Goal: Find specific page/section: Find specific page/section

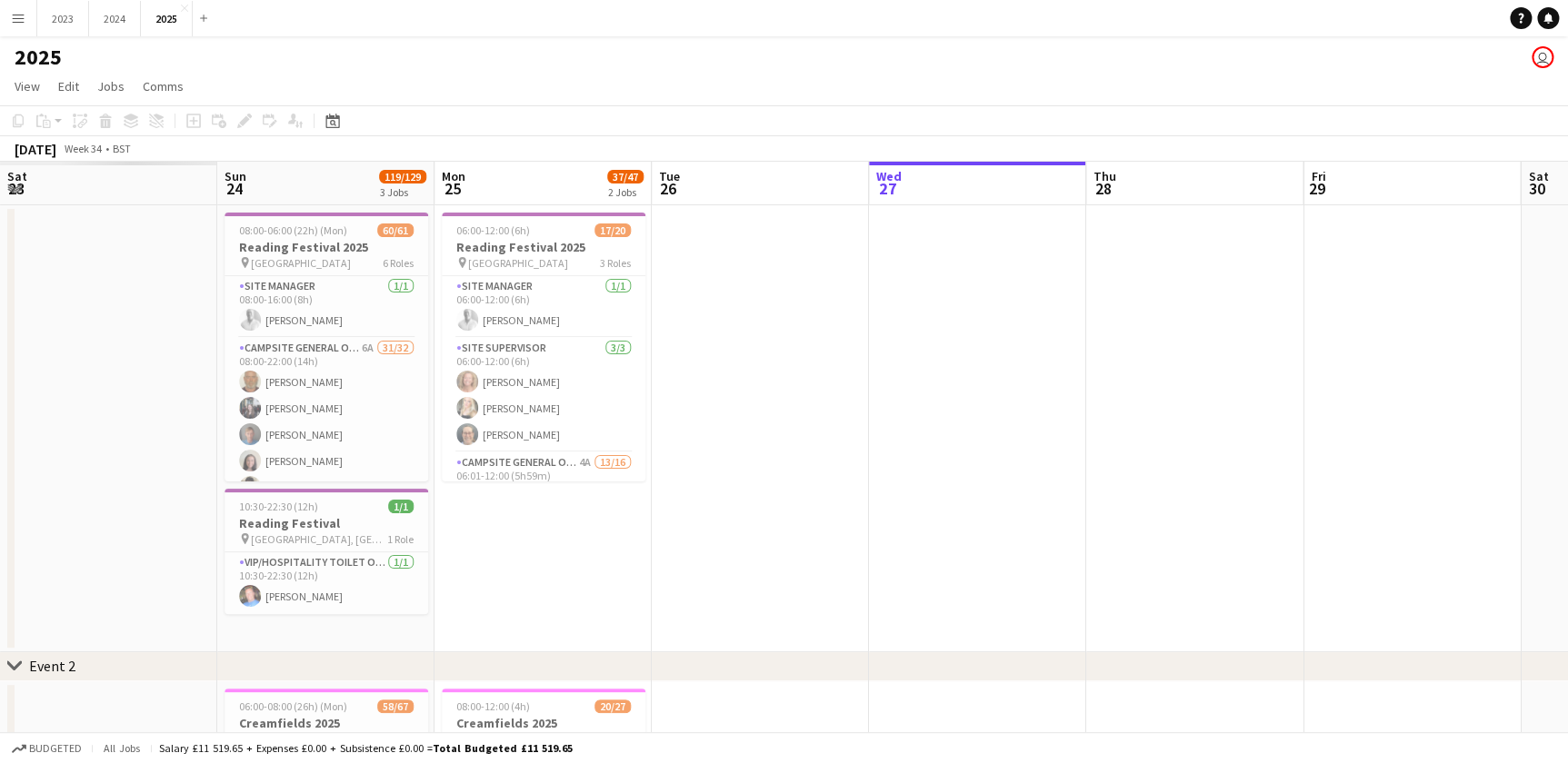
scroll to position [0, 439]
drag, startPoint x: 257, startPoint y: 389, endPoint x: 904, endPoint y: 389, distance: 647.0
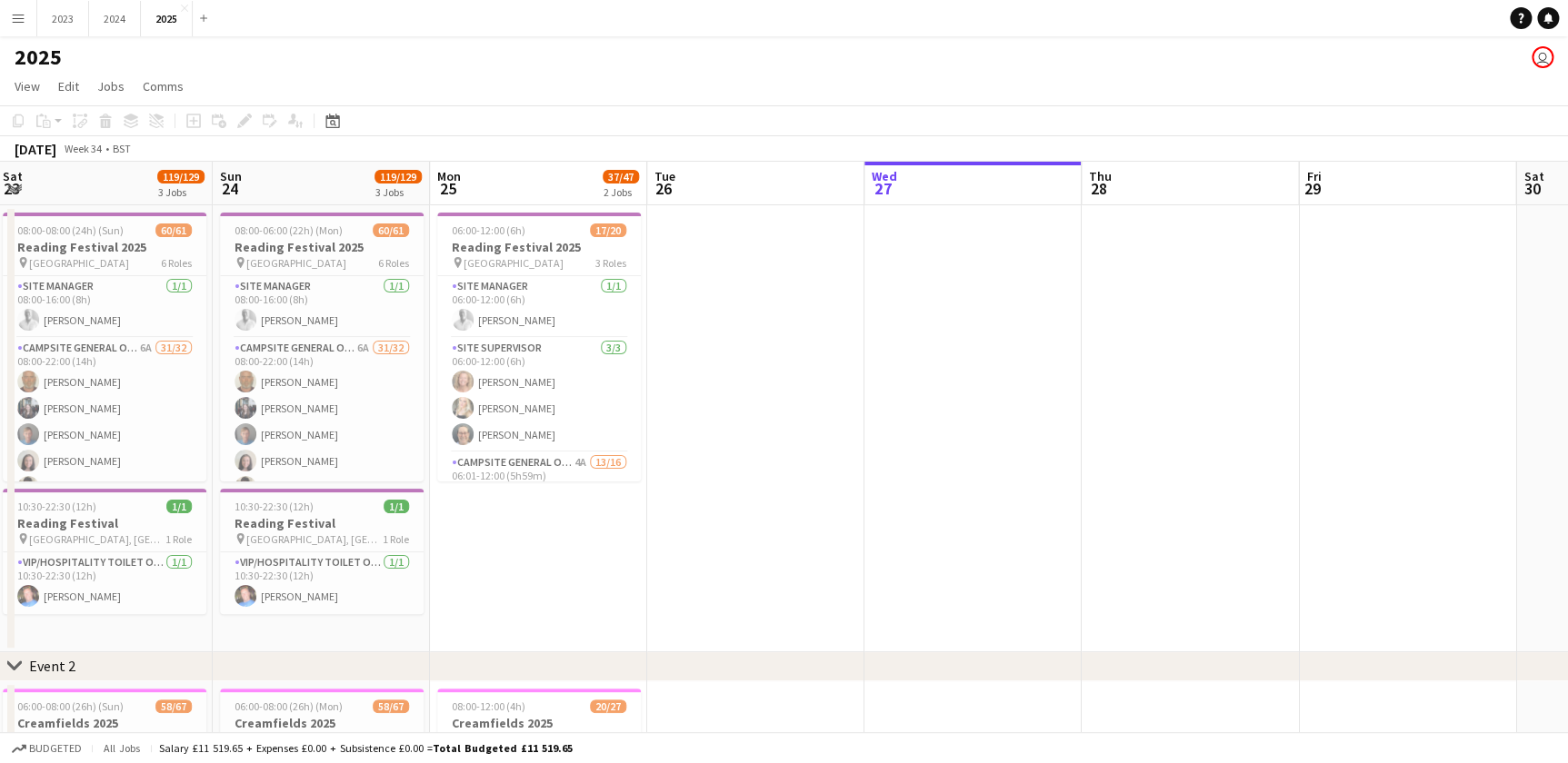
drag, startPoint x: 495, startPoint y: 553, endPoint x: 835, endPoint y: 554, distance: 340.0
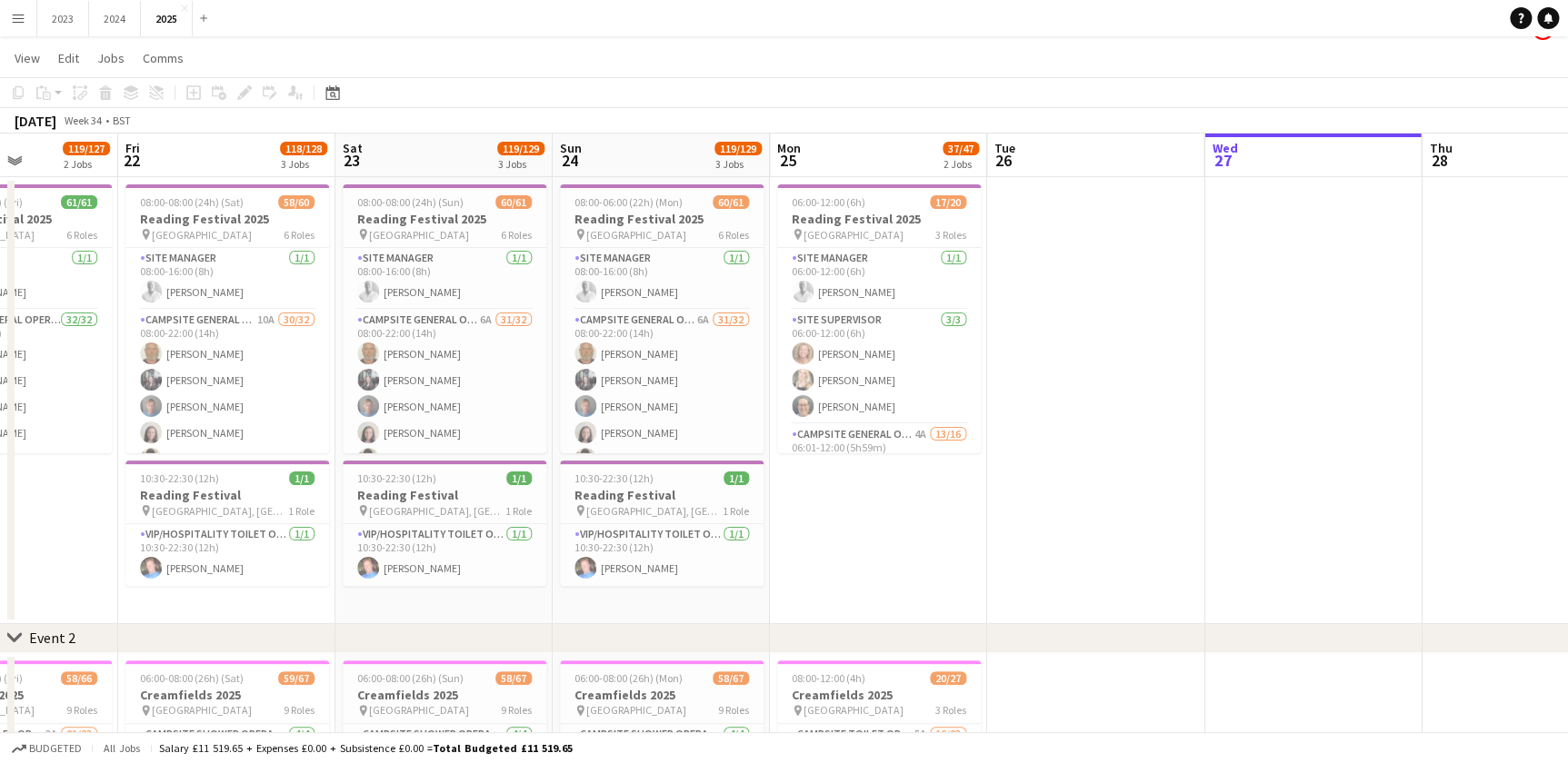
scroll to position [0, 0]
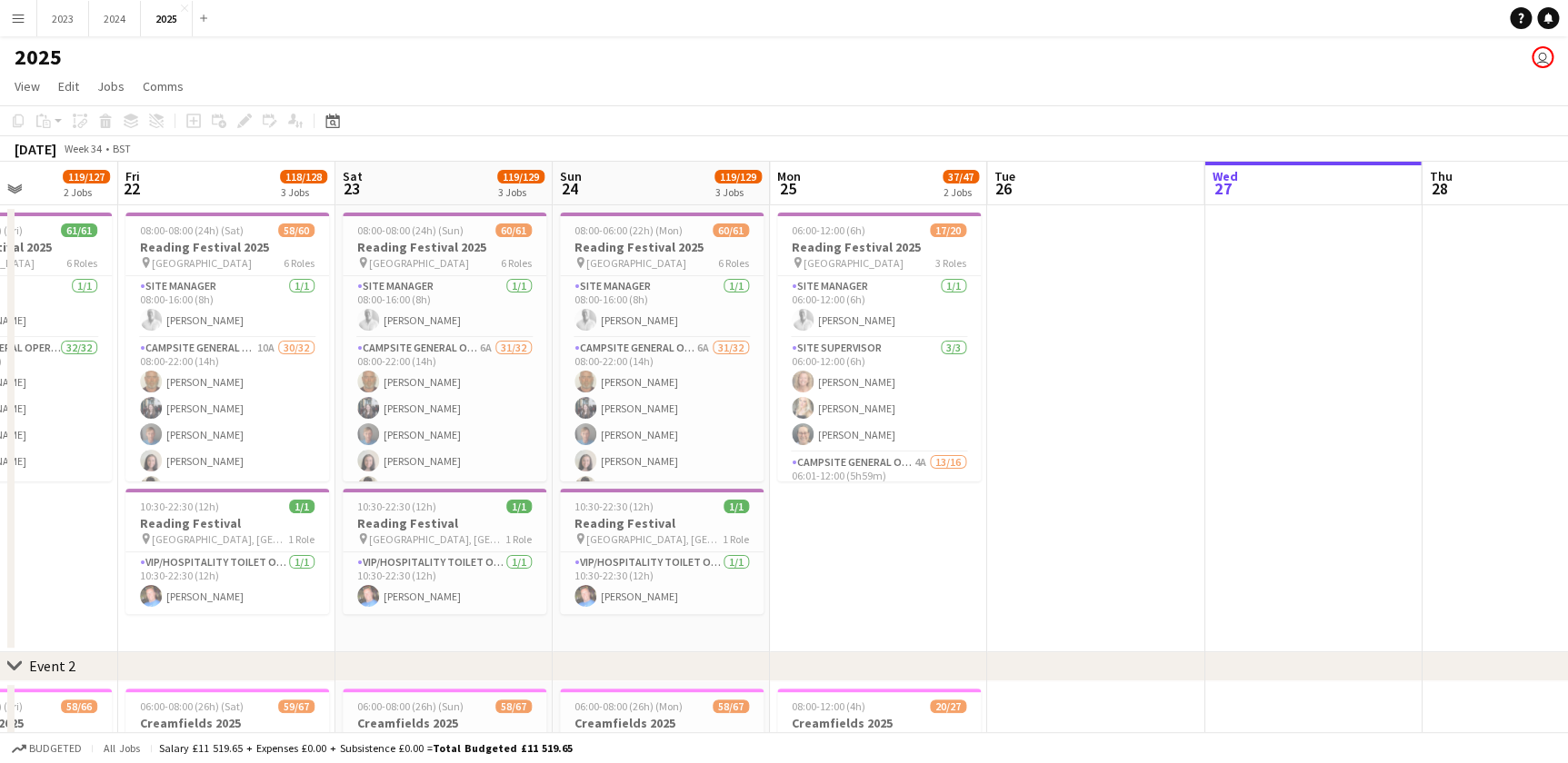
drag, startPoint x: 1239, startPoint y: 513, endPoint x: 965, endPoint y: 554, distance: 277.1
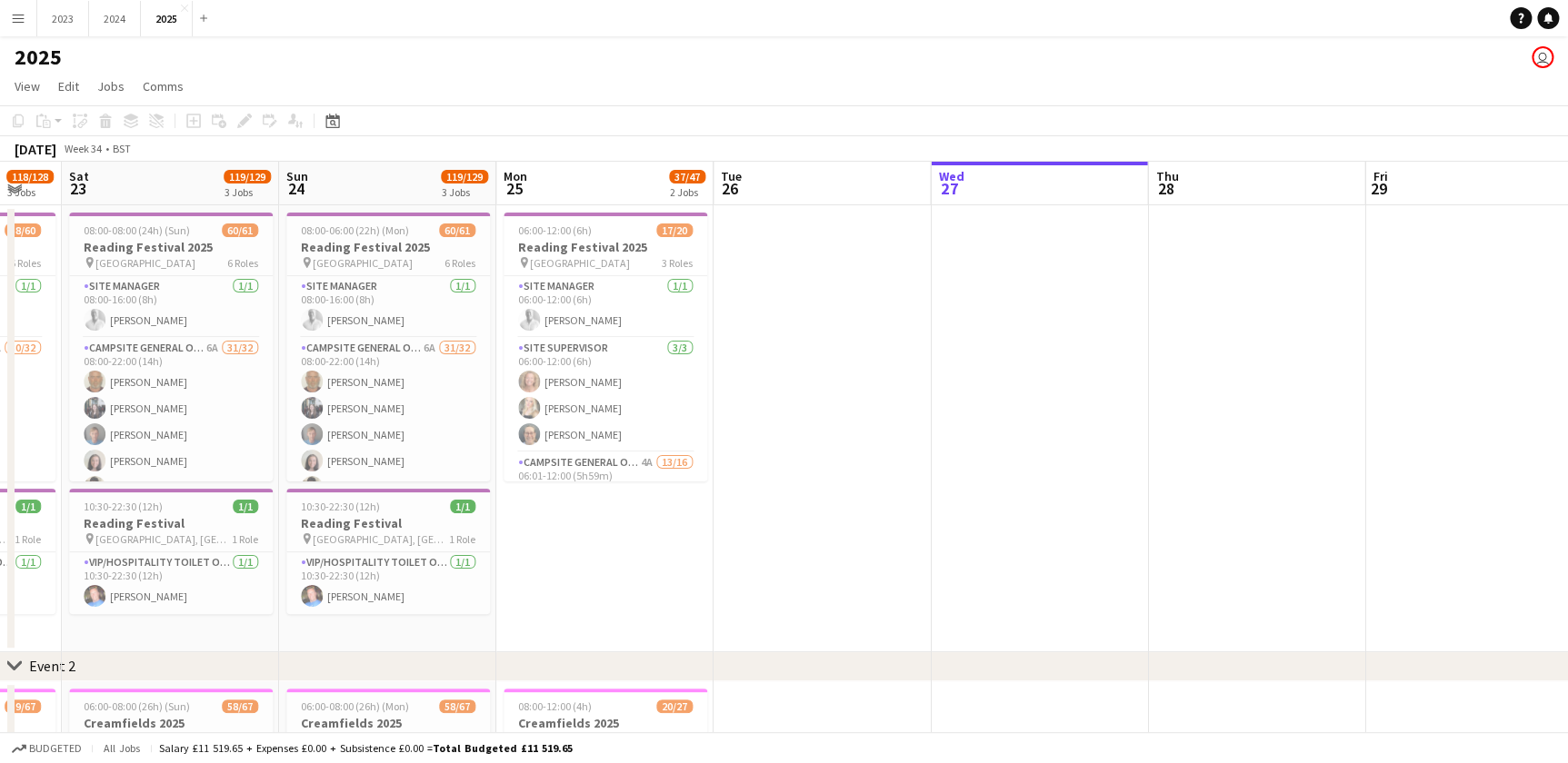
drag, startPoint x: 1176, startPoint y: 556, endPoint x: 907, endPoint y: 554, distance: 269.0
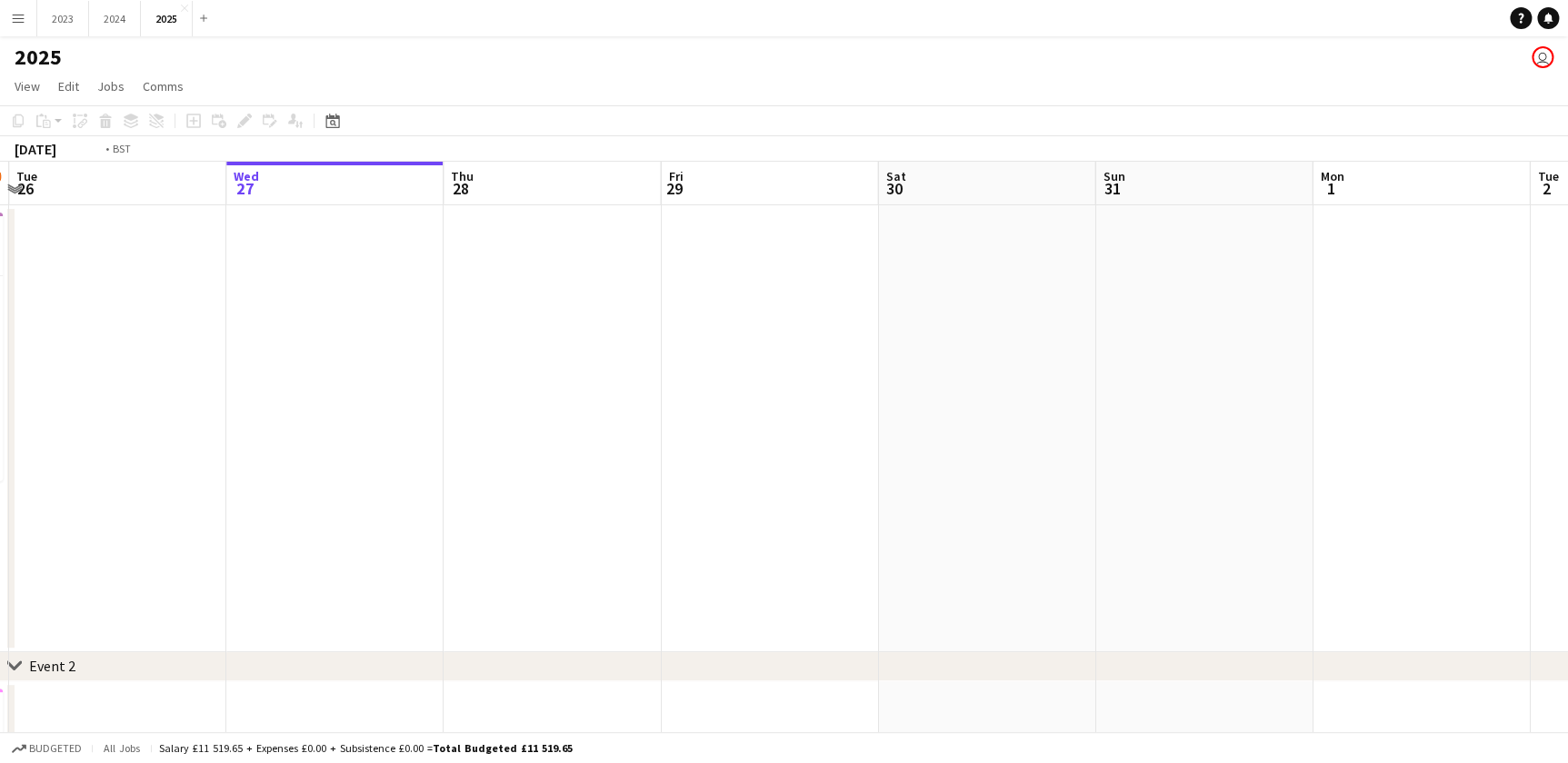
drag, startPoint x: 1058, startPoint y: 555, endPoint x: 662, endPoint y: 564, distance: 396.1
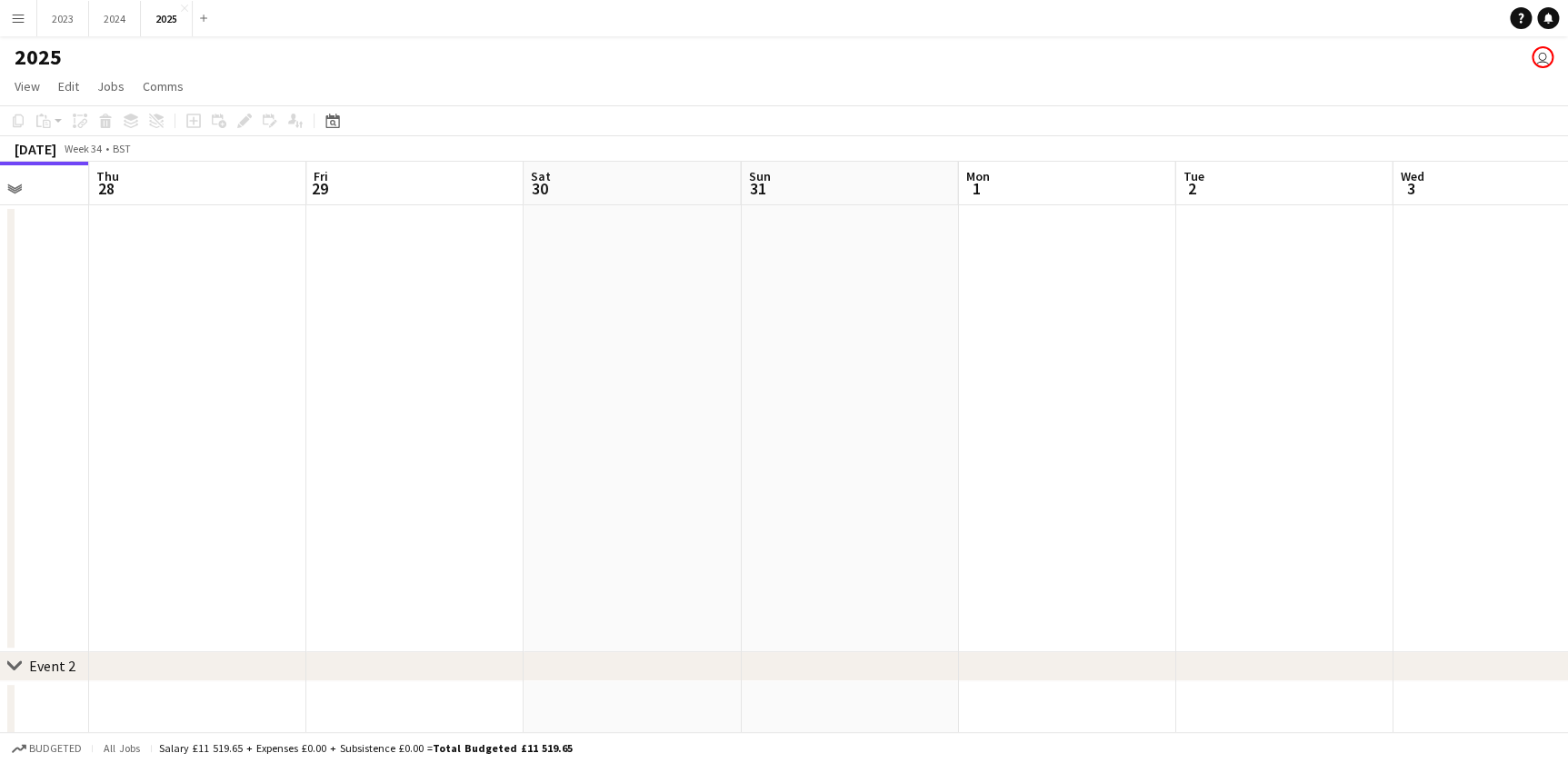
drag, startPoint x: 1011, startPoint y: 567, endPoint x: 700, endPoint y: 550, distance: 311.5
drag, startPoint x: 476, startPoint y: 525, endPoint x: 843, endPoint y: 538, distance: 367.2
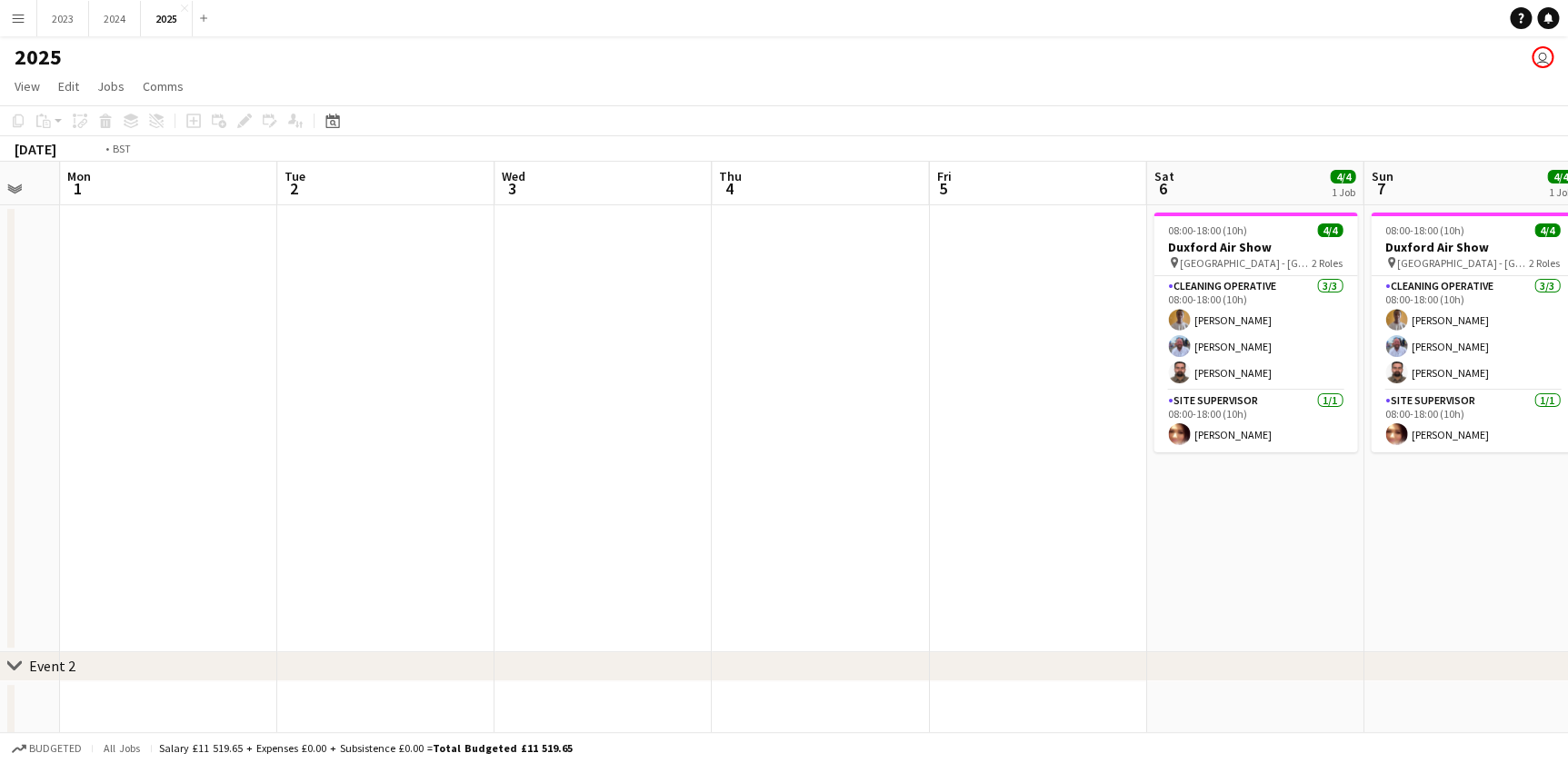
drag, startPoint x: 791, startPoint y: 548, endPoint x: 482, endPoint y: 546, distance: 309.0
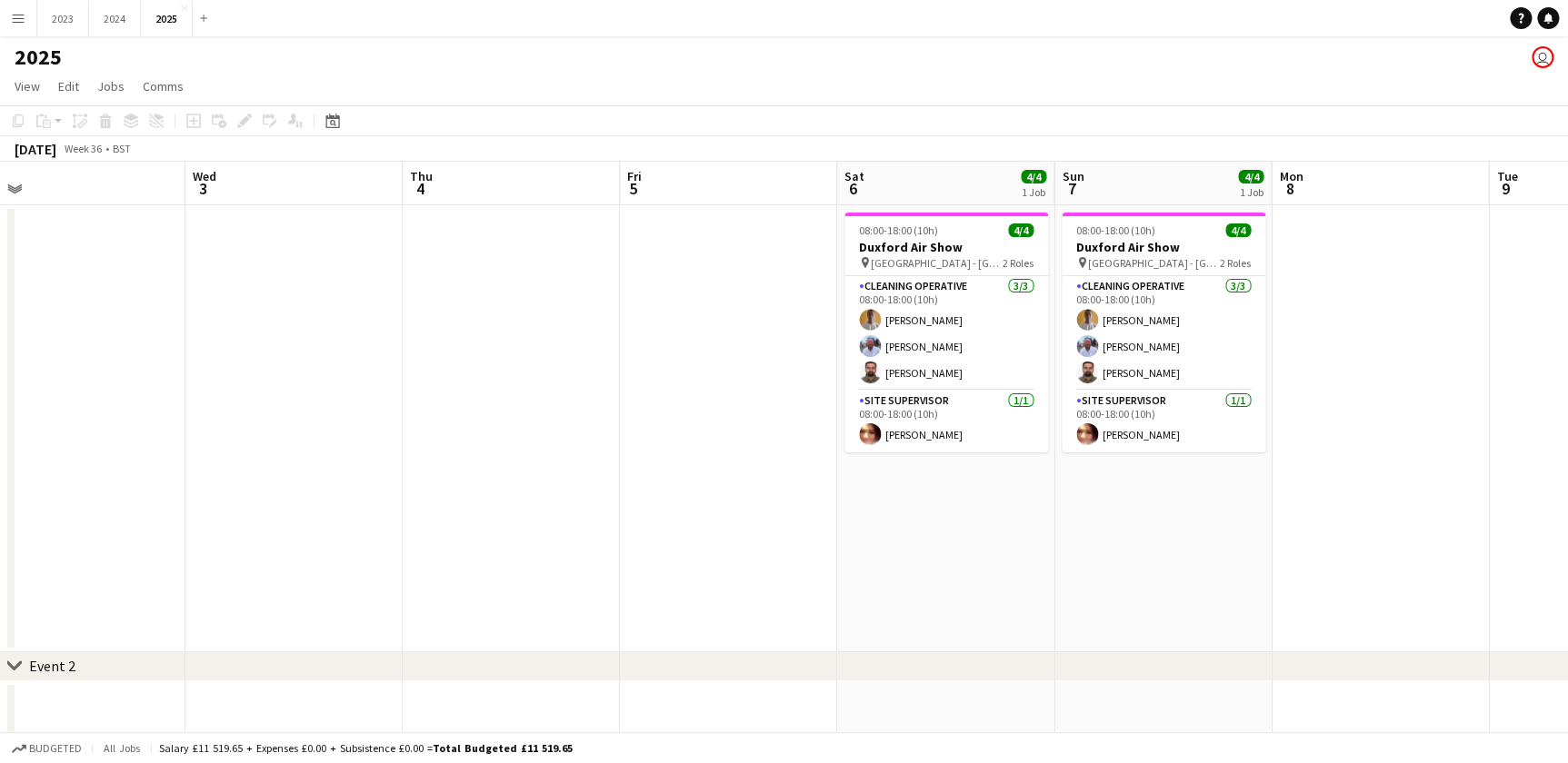
scroll to position [0, 869]
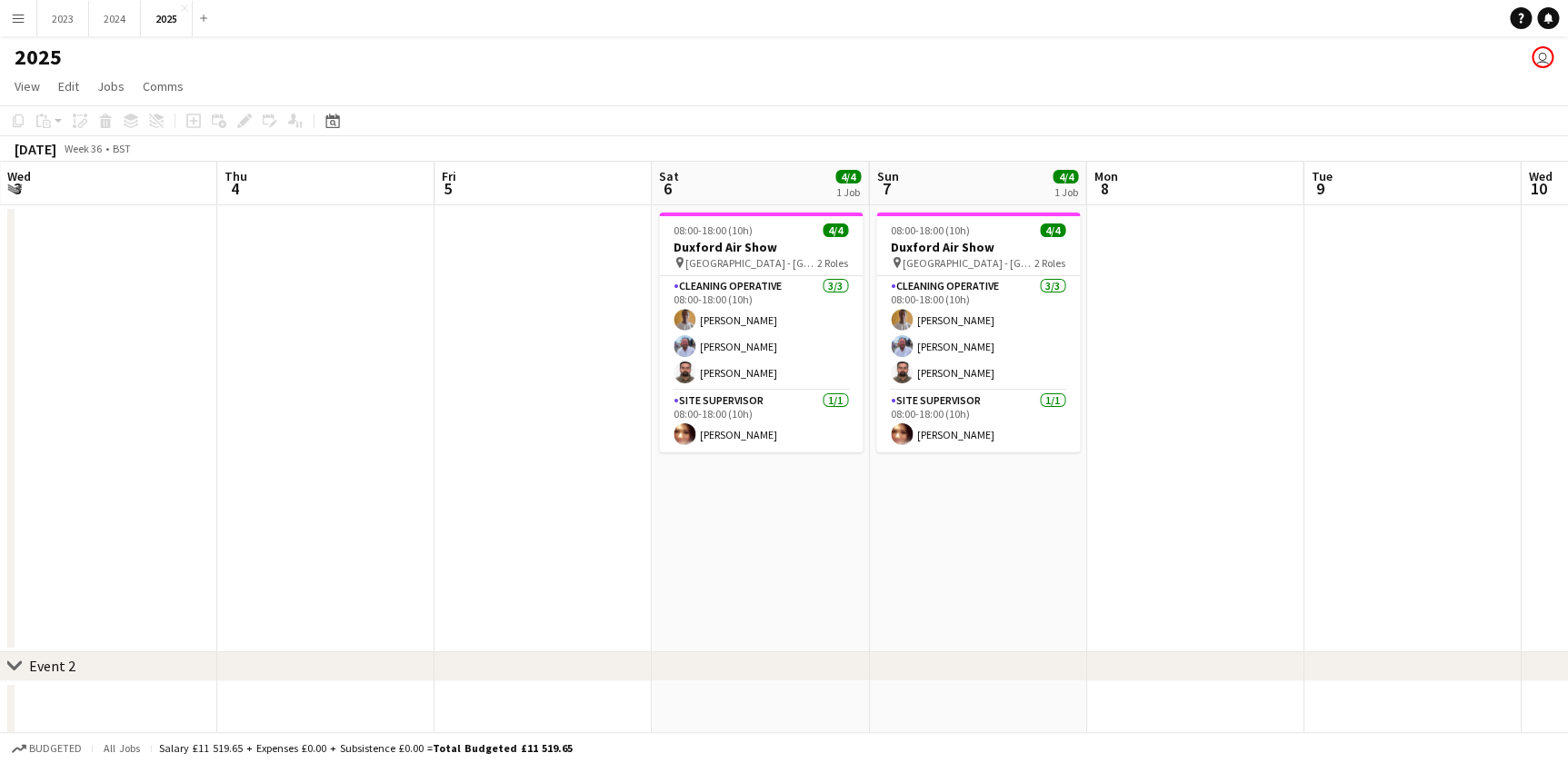
drag, startPoint x: 670, startPoint y: 553, endPoint x: 486, endPoint y: 550, distance: 184.0
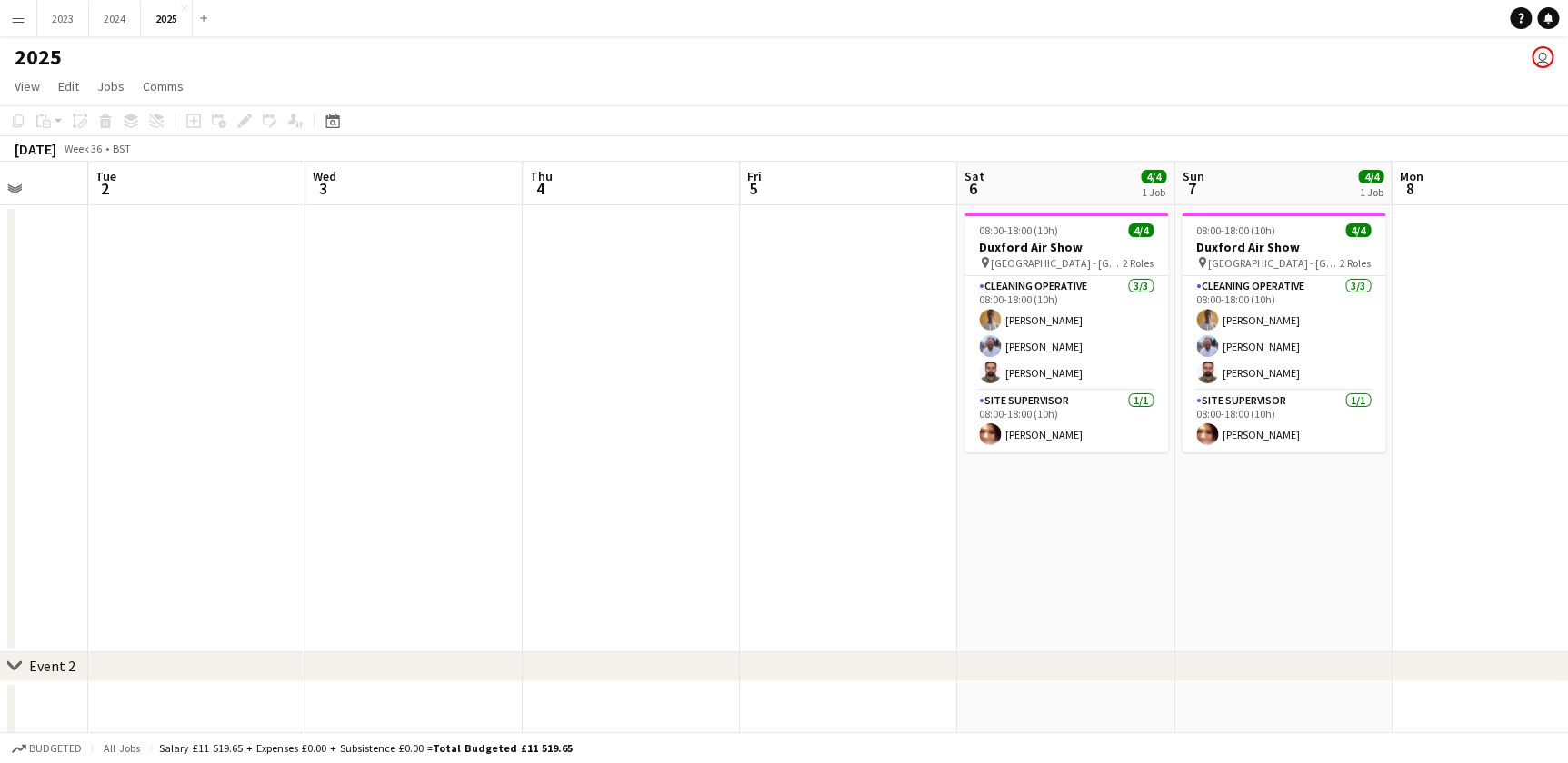
drag, startPoint x: 855, startPoint y: 506, endPoint x: 725, endPoint y: 507, distance: 130.0
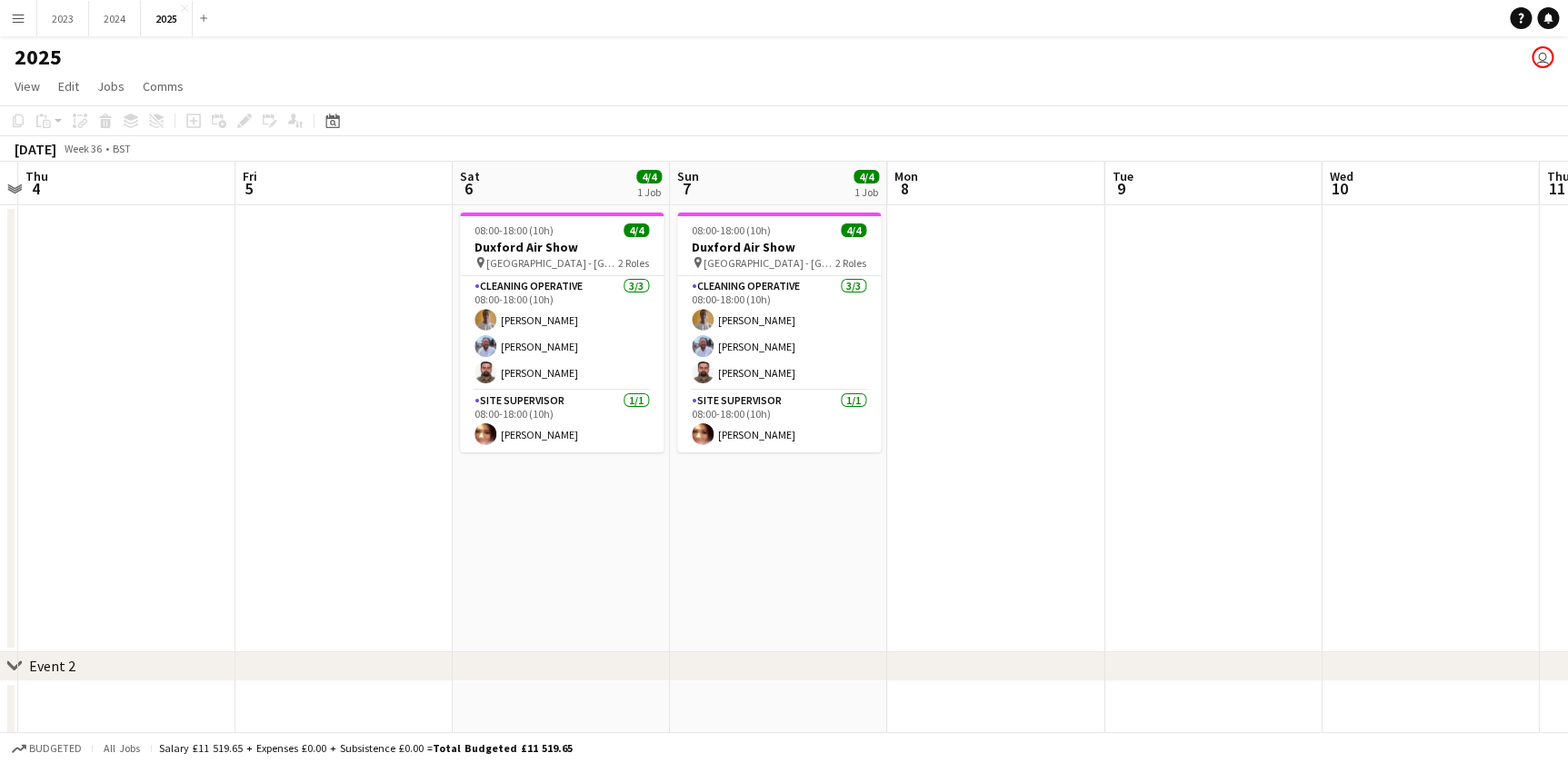
drag, startPoint x: 819, startPoint y: 561, endPoint x: 254, endPoint y: 561, distance: 565.0
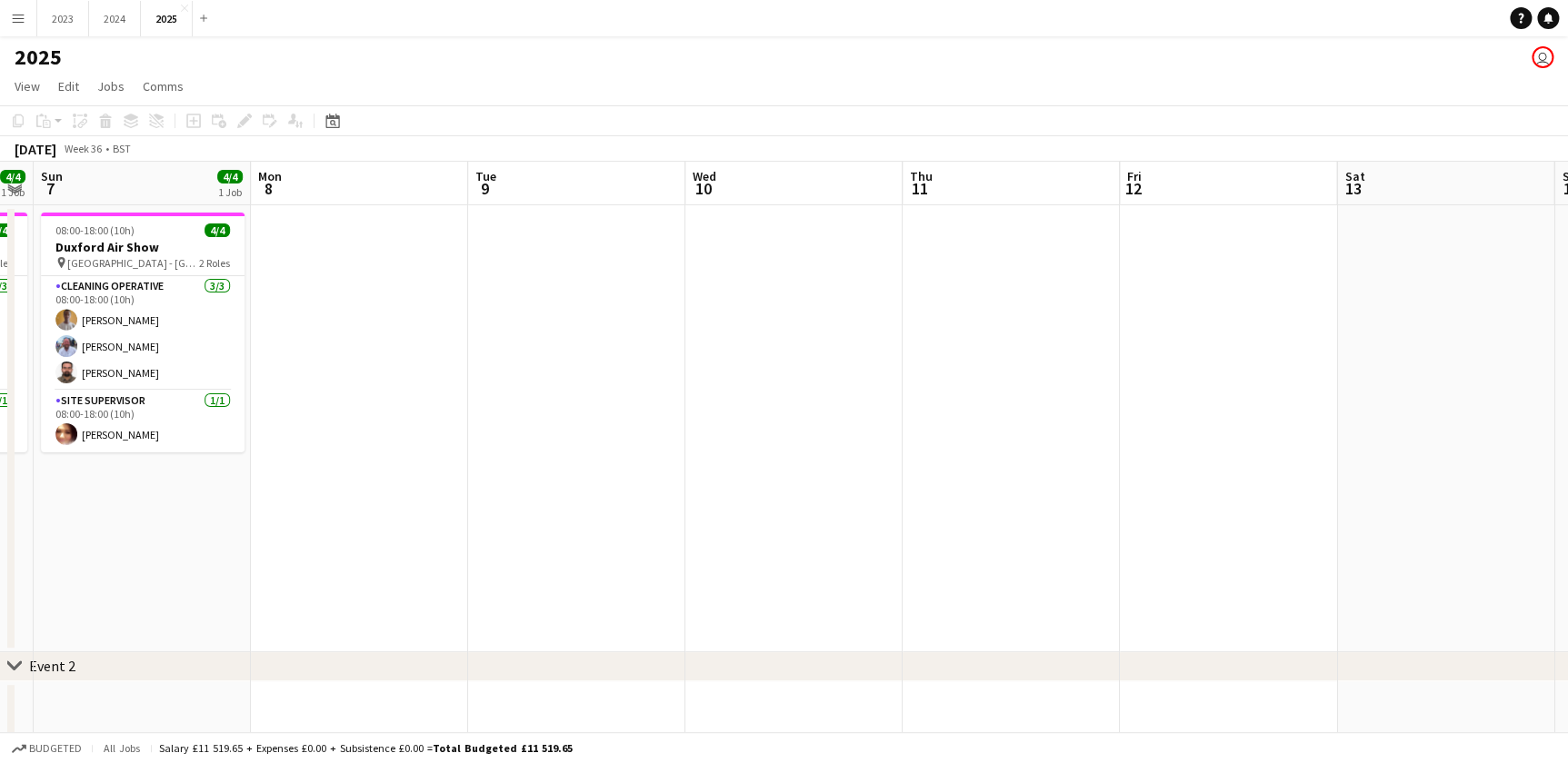
drag, startPoint x: 814, startPoint y: 571, endPoint x: 1046, endPoint y: 577, distance: 232.1
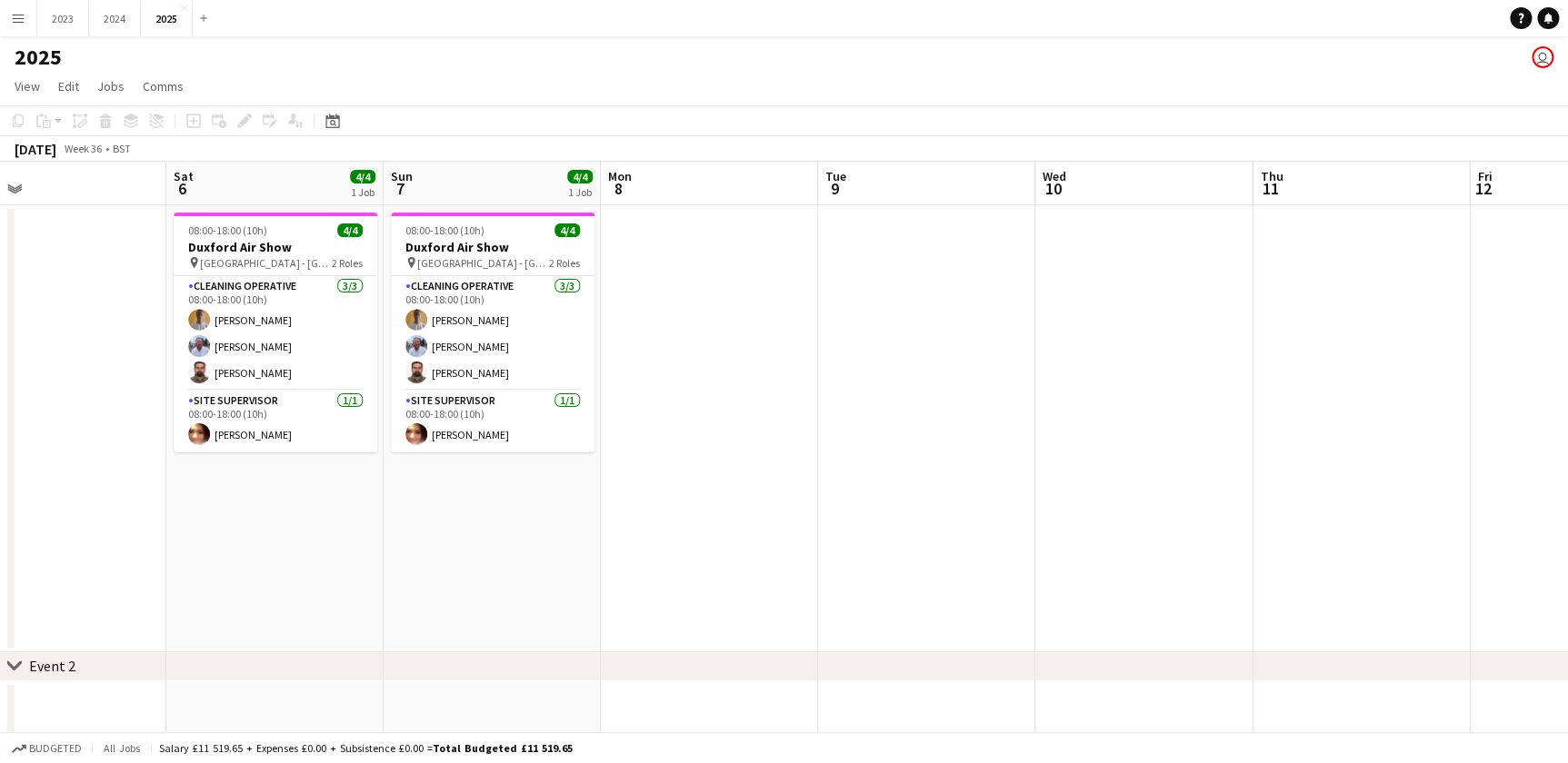
drag, startPoint x: 572, startPoint y: 602, endPoint x: 922, endPoint y: 593, distance: 350.1
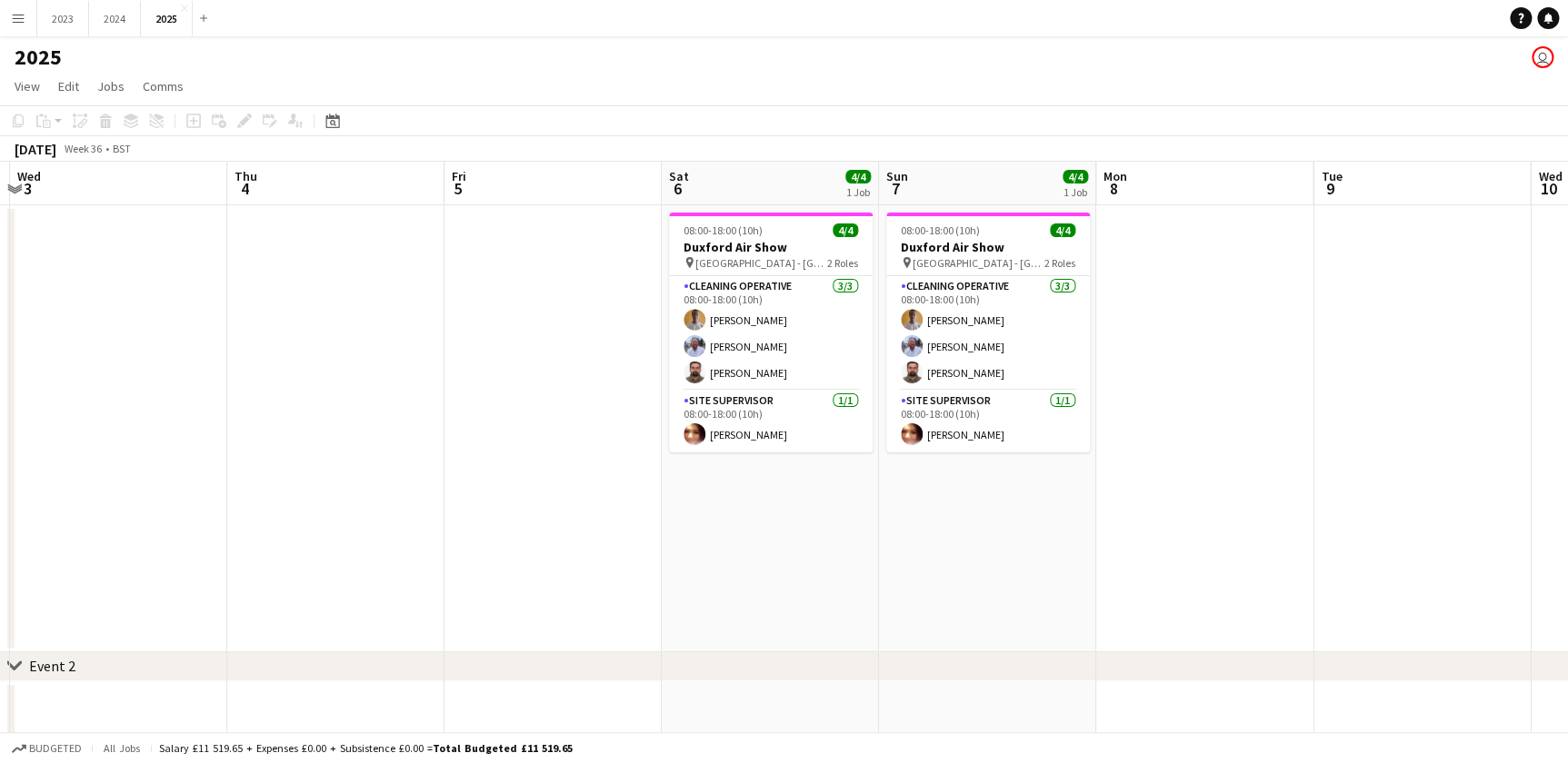
drag, startPoint x: 668, startPoint y: 563, endPoint x: 818, endPoint y: 558, distance: 150.1
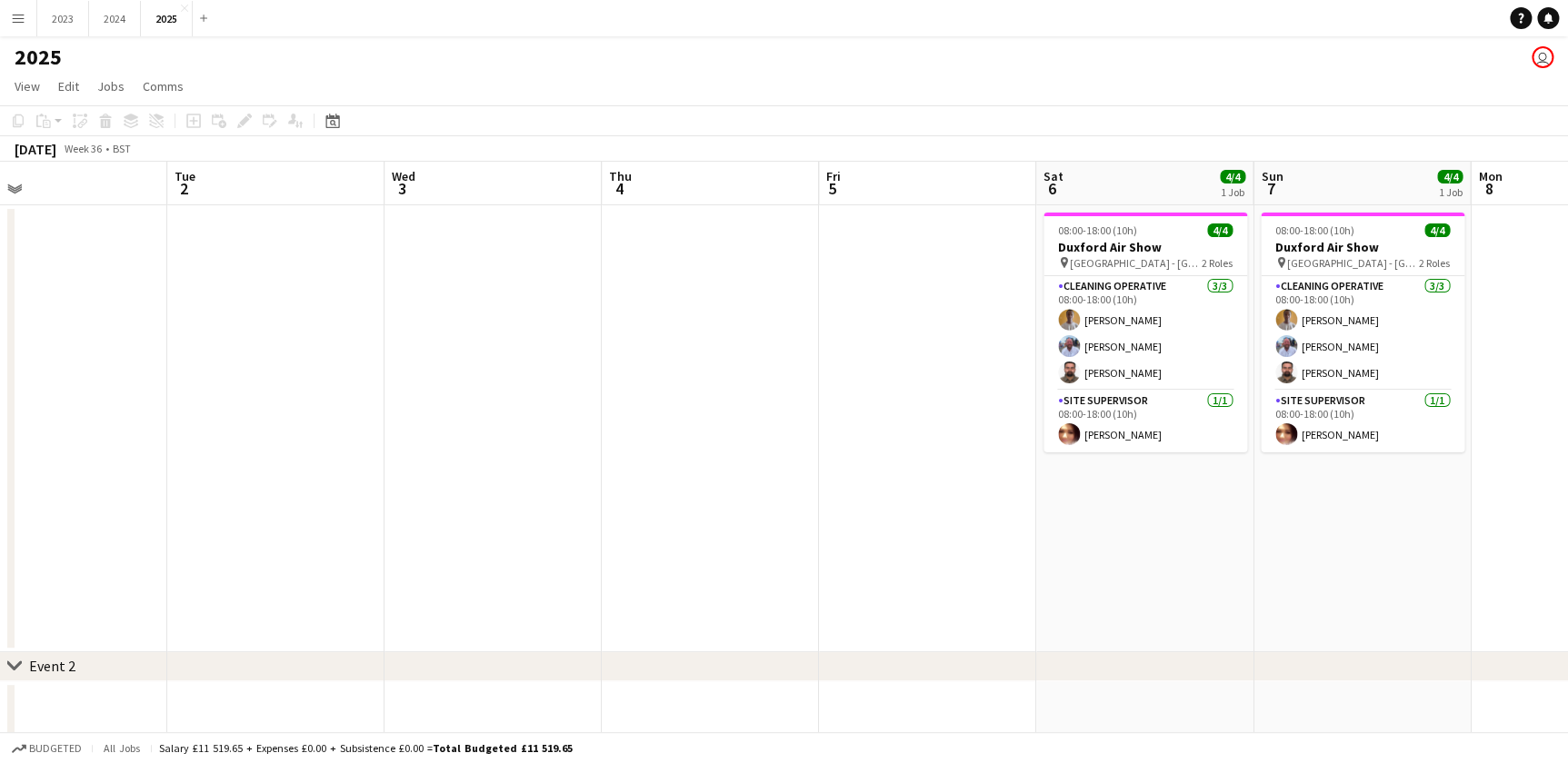
scroll to position [0, 520]
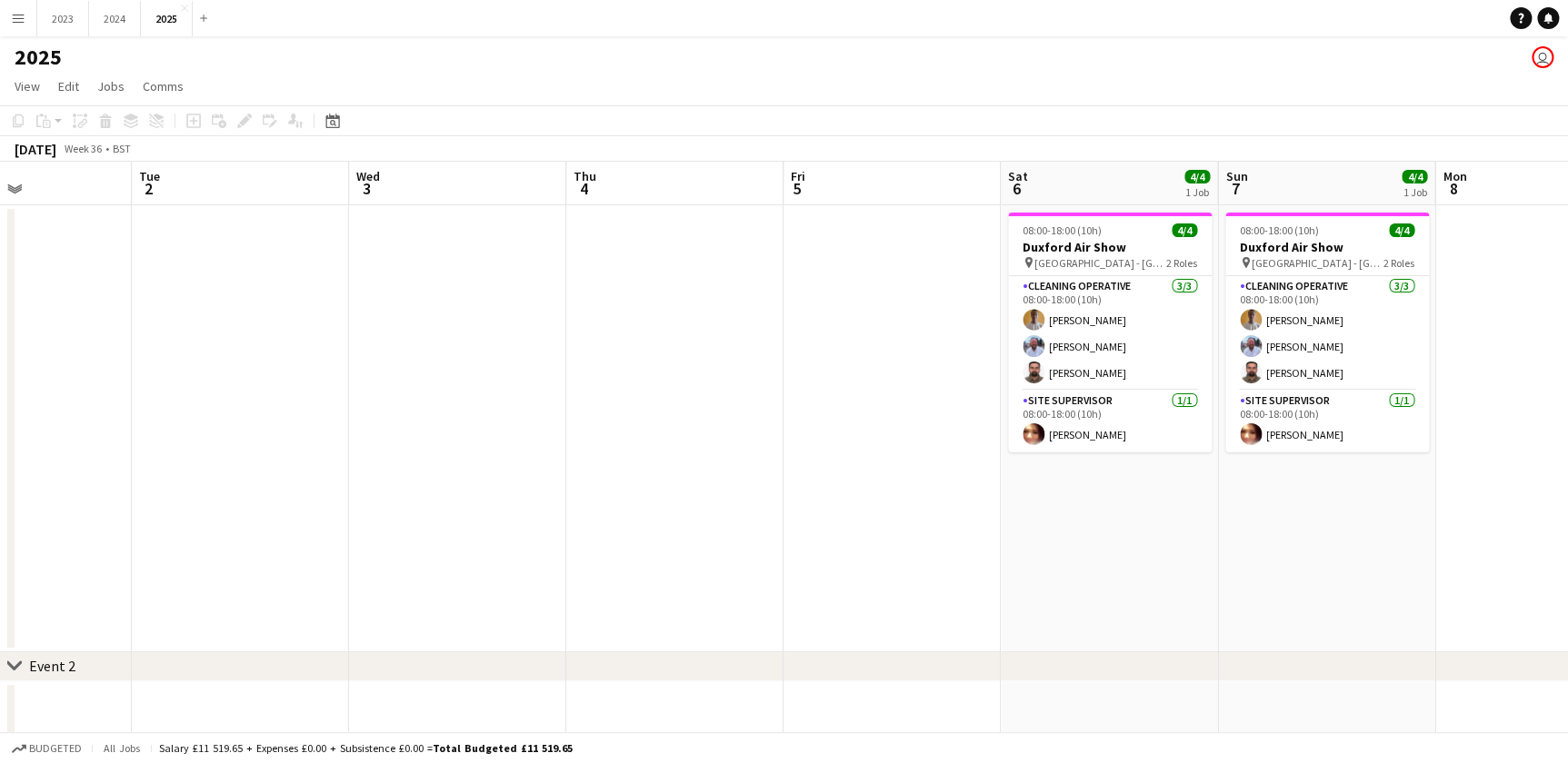
drag, startPoint x: 575, startPoint y: 562, endPoint x: 697, endPoint y: 569, distance: 122.2
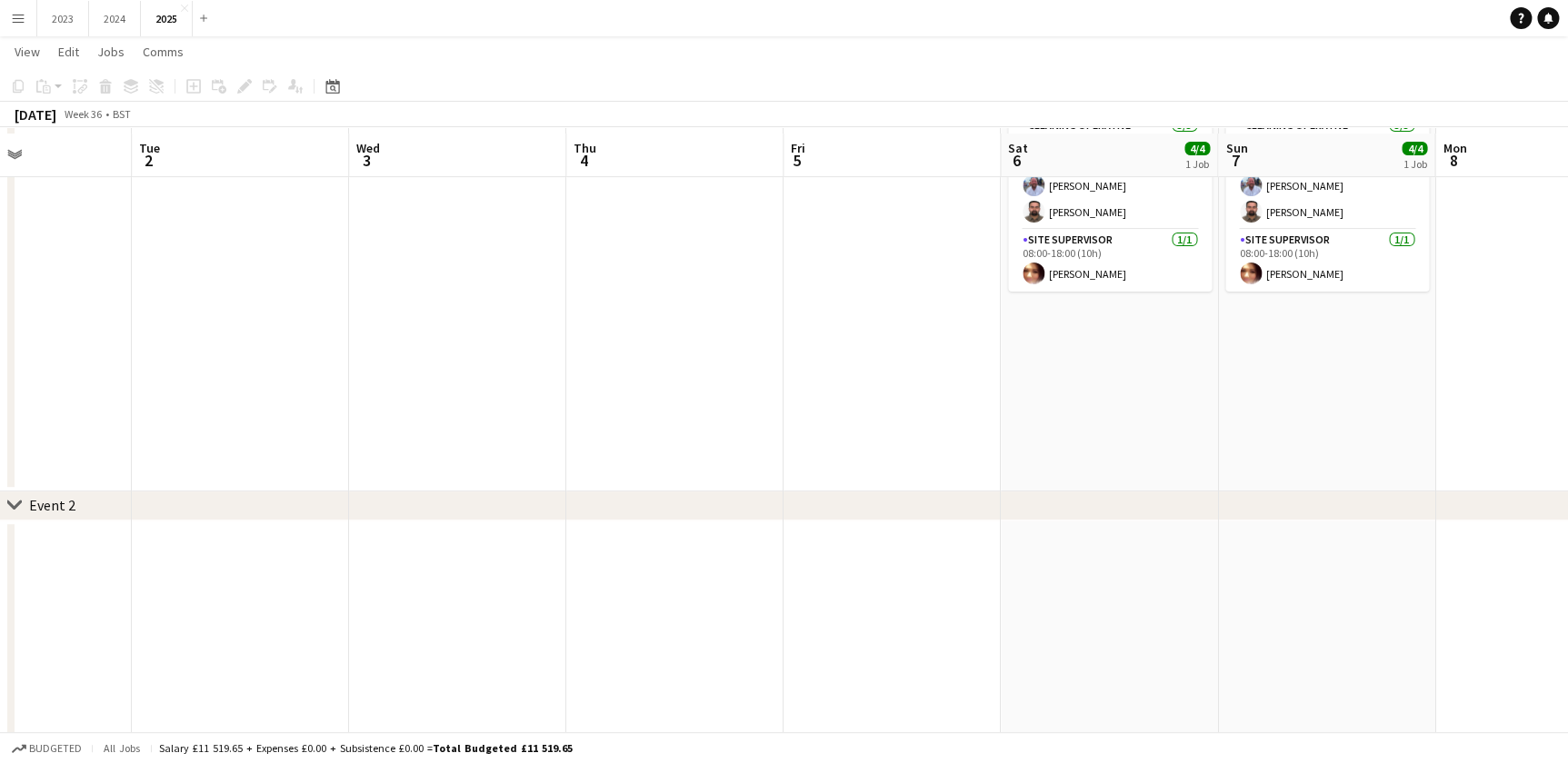
scroll to position [0, 0]
